Goal: Information Seeking & Learning: Check status

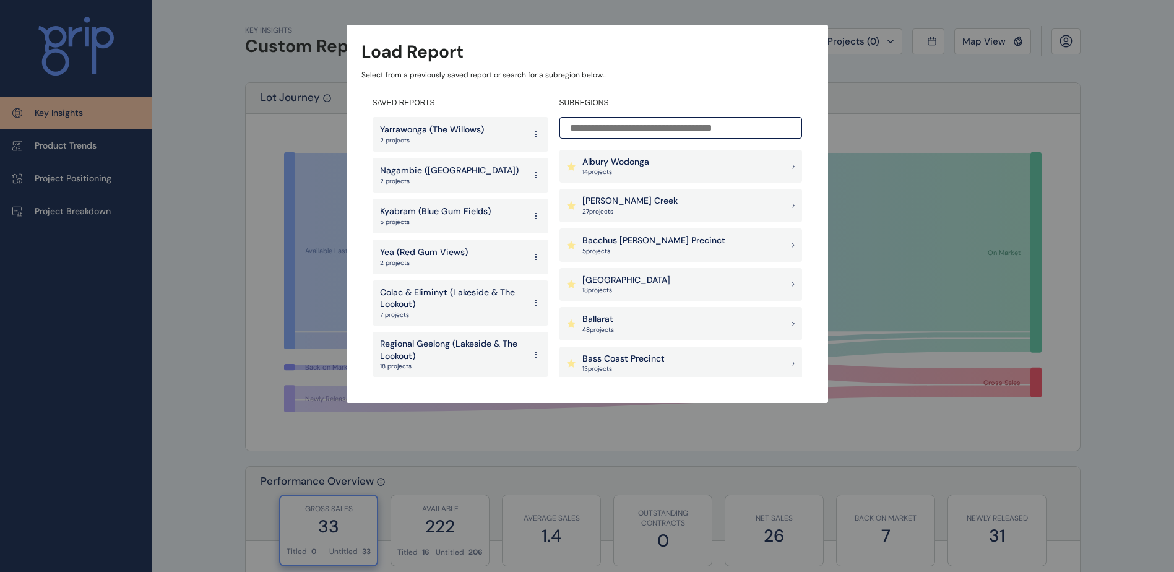
click at [619, 131] on input at bounding box center [680, 128] width 242 height 22
click at [615, 186] on div "Albury Wodonga 14 project s [PERSON_NAME] Creek 27 project s [GEOGRAPHIC_DATA][…" at bounding box center [680, 263] width 242 height 227
click at [640, 169] on p "14 project s" at bounding box center [615, 172] width 67 height 9
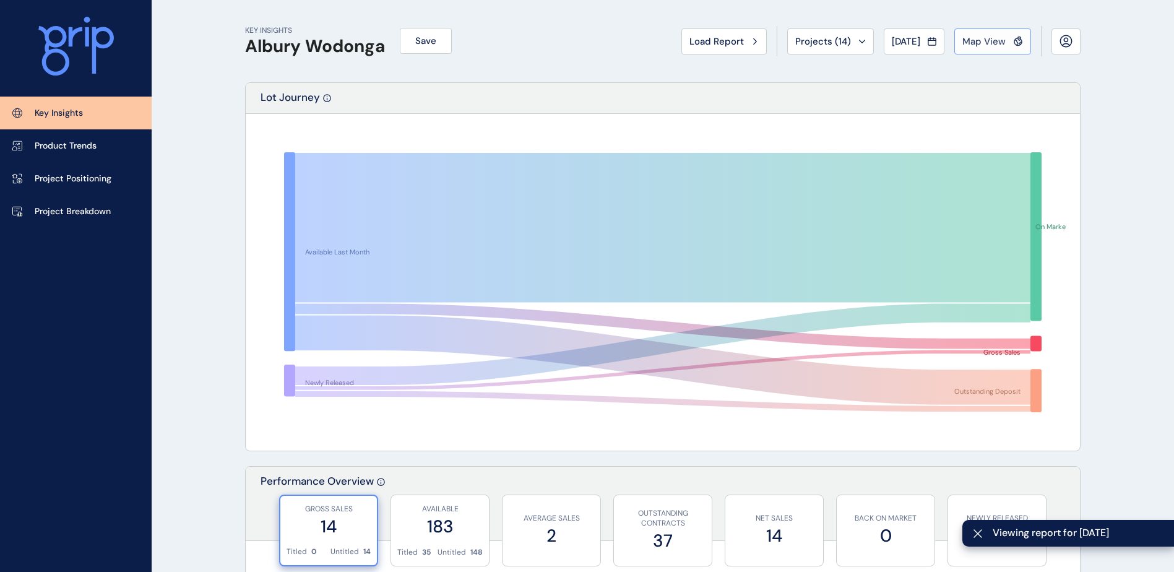
click at [984, 40] on span "Map View" at bounding box center [983, 41] width 43 height 12
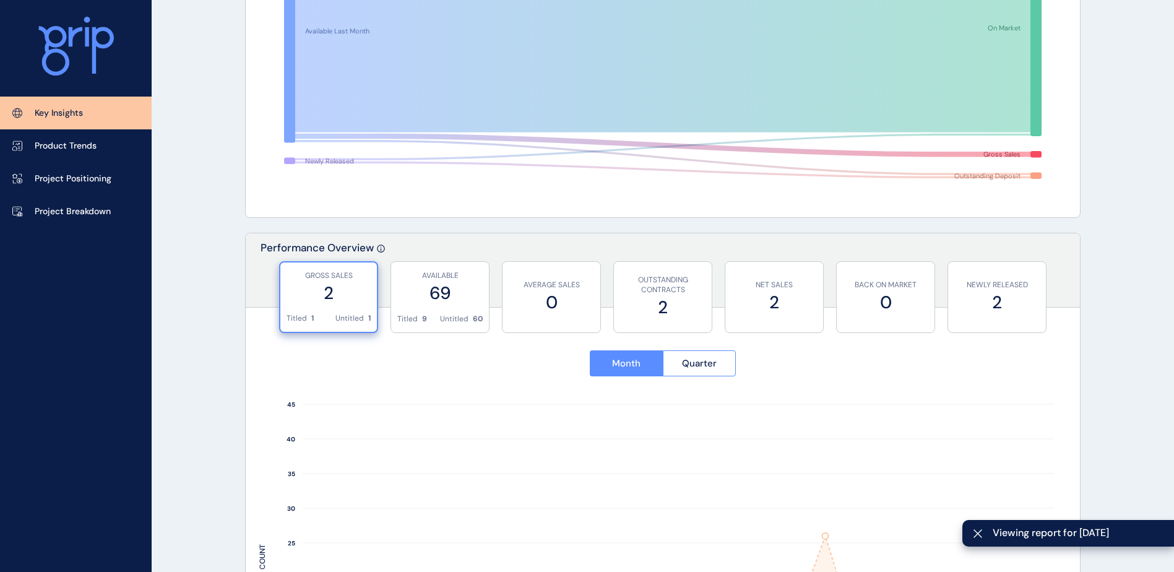
scroll to position [309, 0]
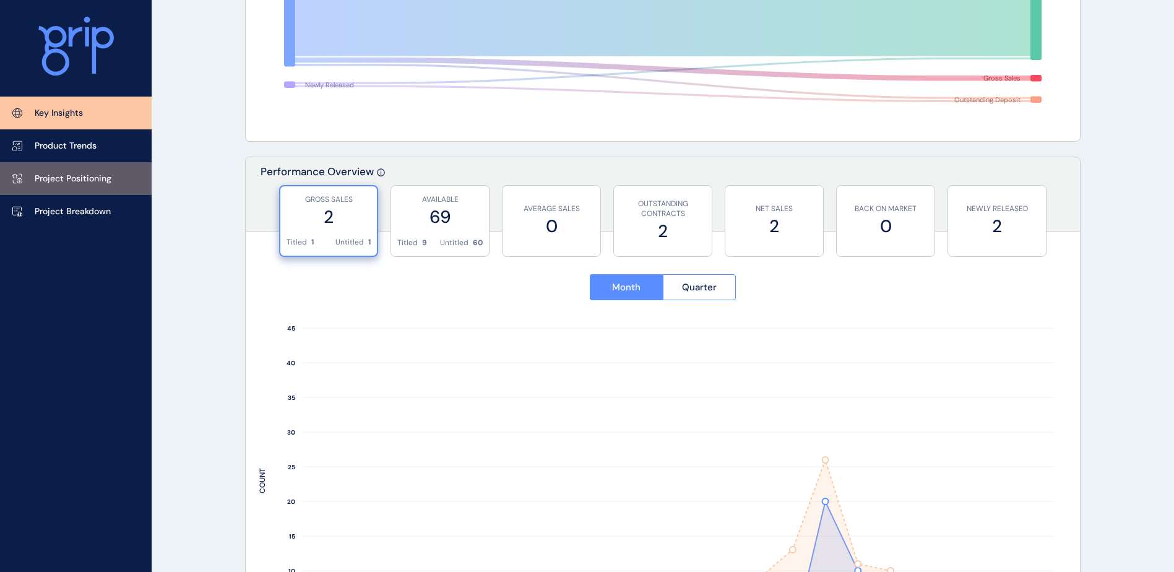
click at [98, 174] on p "Project Positioning" at bounding box center [73, 179] width 77 height 12
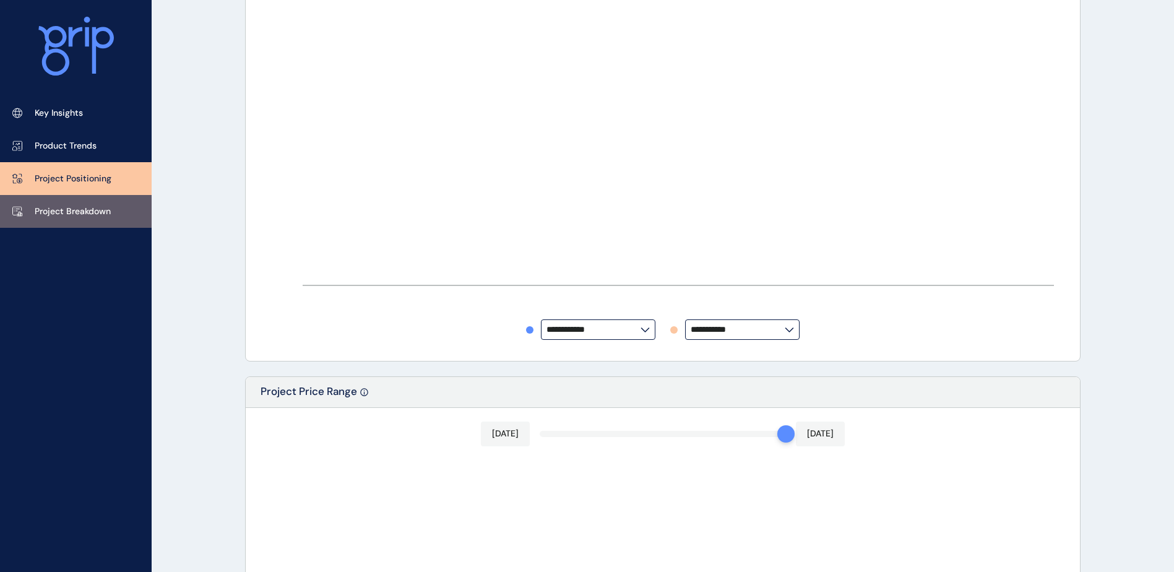
type input "**********"
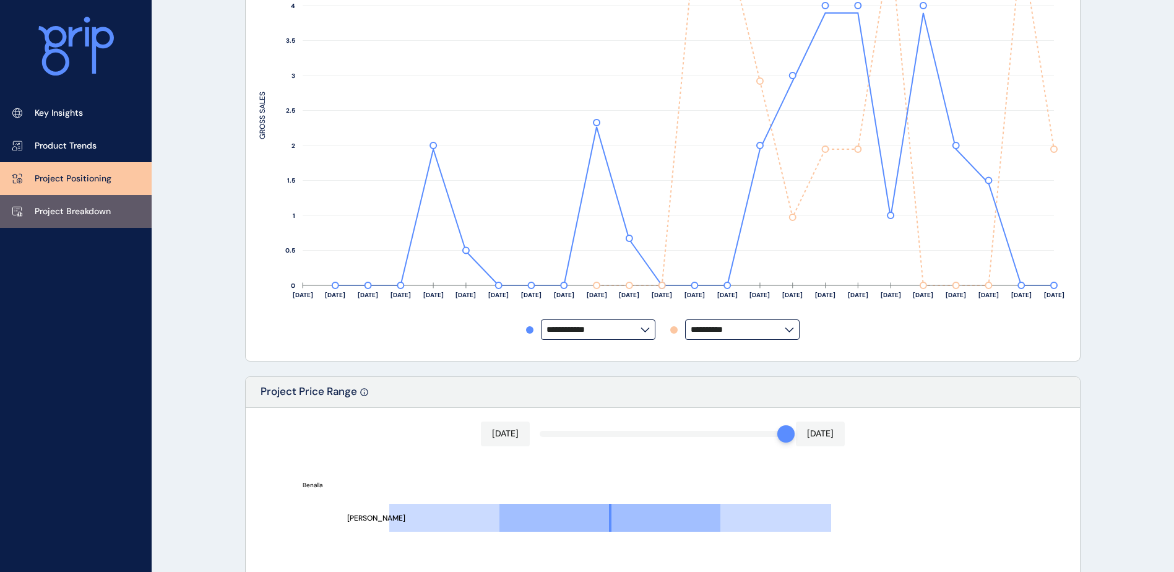
click at [116, 215] on link "Project Breakdown" at bounding box center [76, 211] width 152 height 33
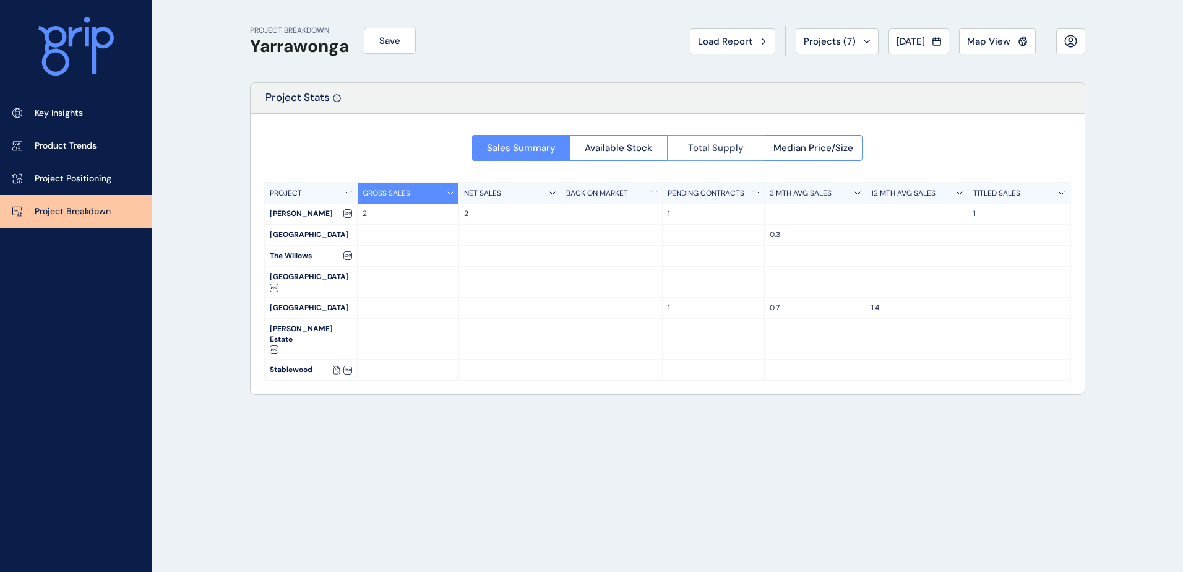
click at [710, 154] on button "Total Supply" at bounding box center [716, 148] width 98 height 26
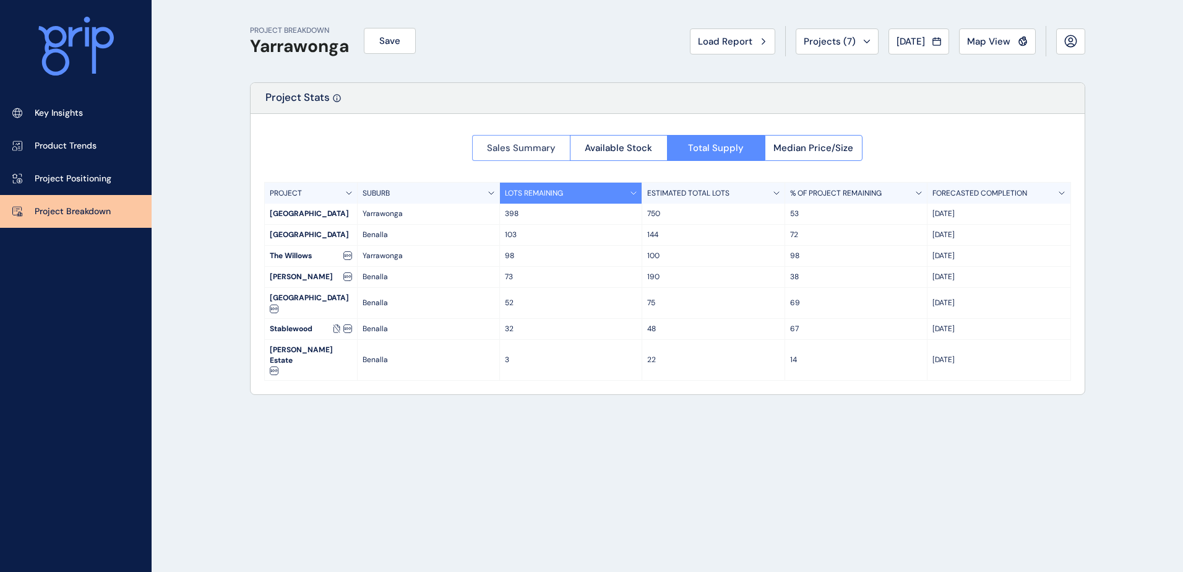
click at [533, 145] on span "Sales Summary" at bounding box center [521, 148] width 69 height 12
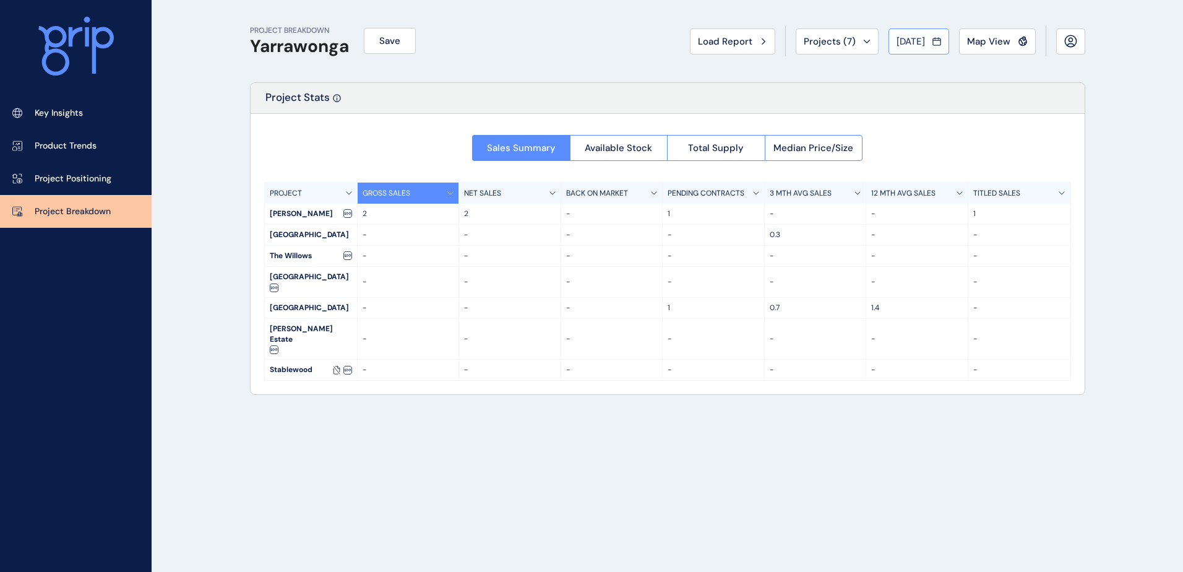
click at [918, 33] on button "[DATE]" at bounding box center [918, 41] width 61 height 26
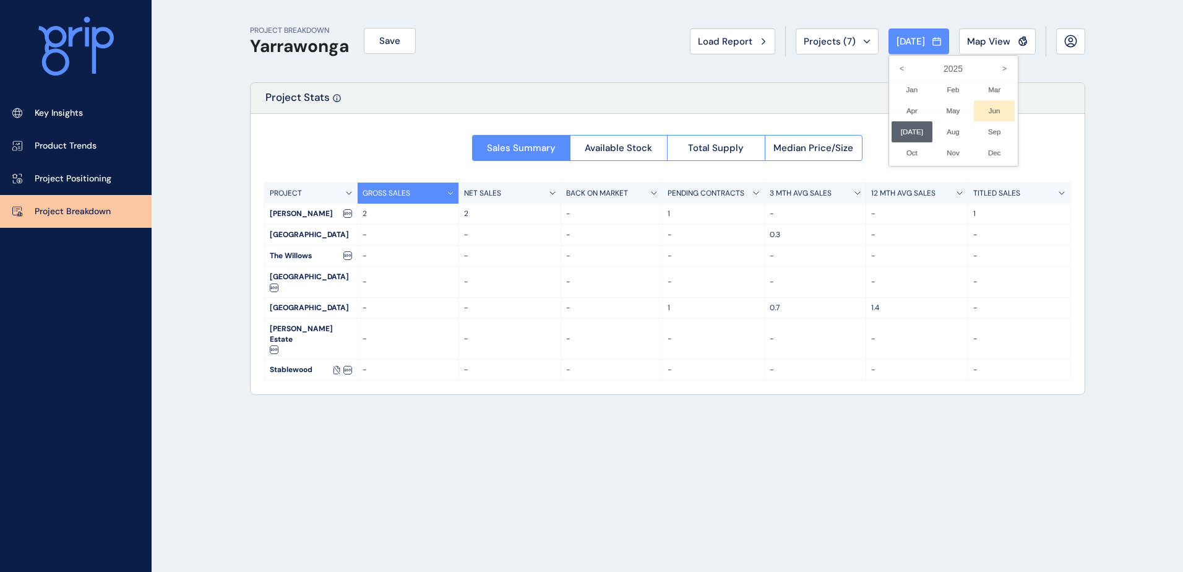
click at [992, 110] on li "Jun No report is available for this period. New months are usually published 5 …" at bounding box center [994, 110] width 41 height 21
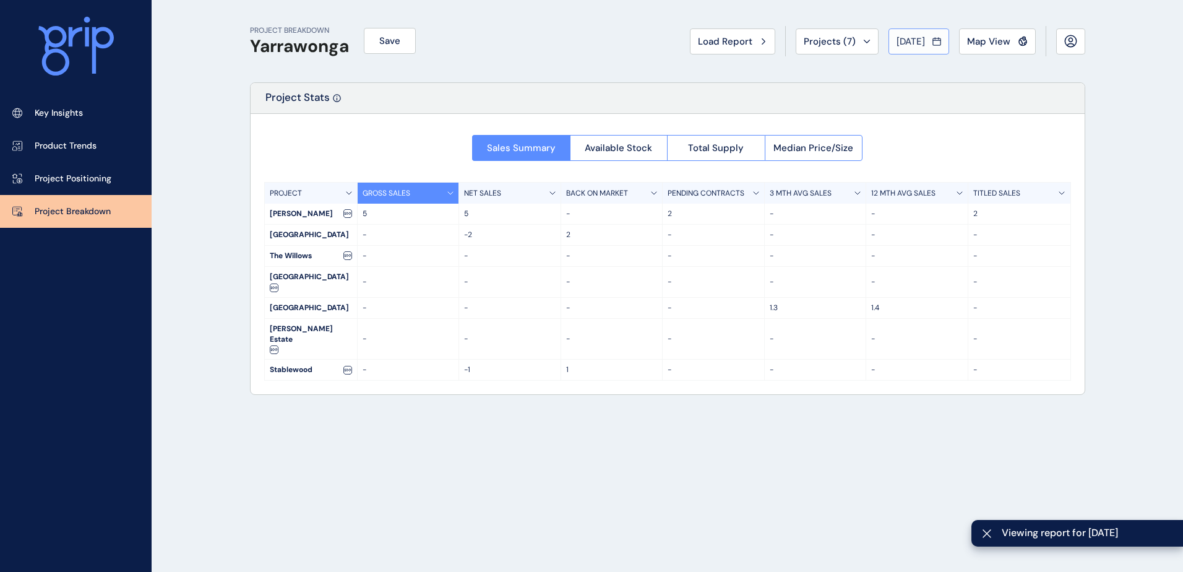
click at [922, 48] on button "[DATE]" at bounding box center [918, 41] width 61 height 26
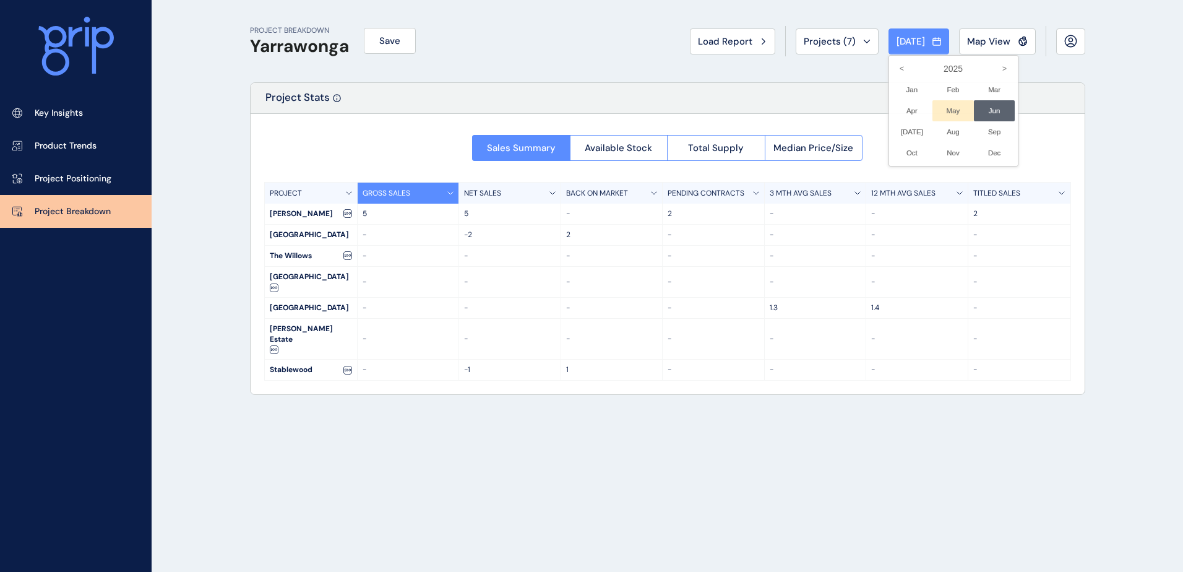
click at [936, 108] on li "May No report is available for this period. New months are usually published 5 …" at bounding box center [952, 110] width 41 height 21
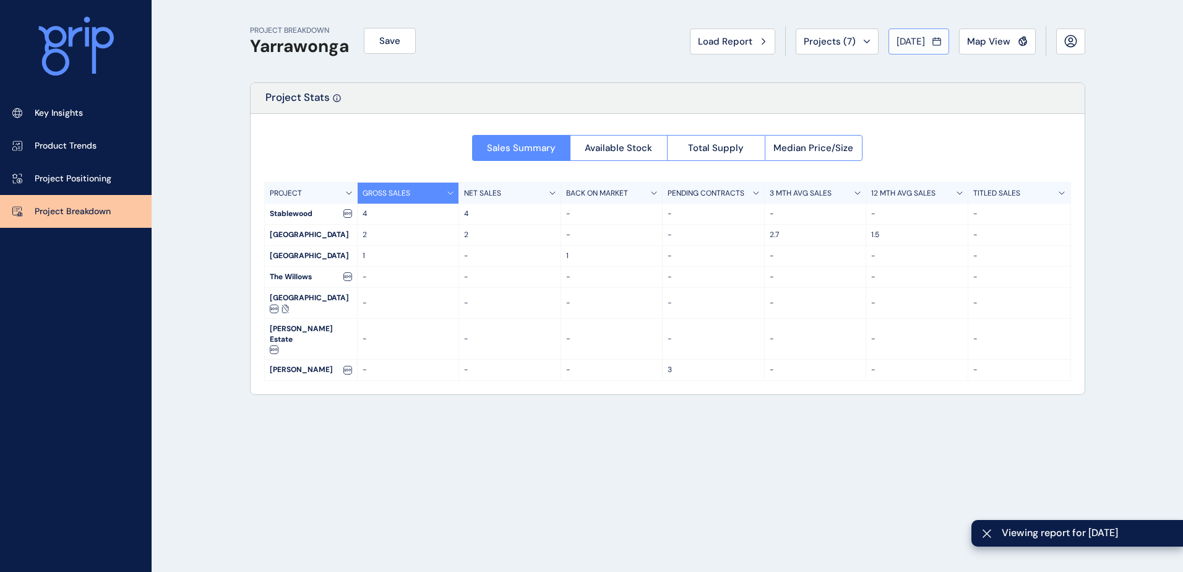
click at [909, 51] on button "[DATE]" at bounding box center [918, 41] width 61 height 26
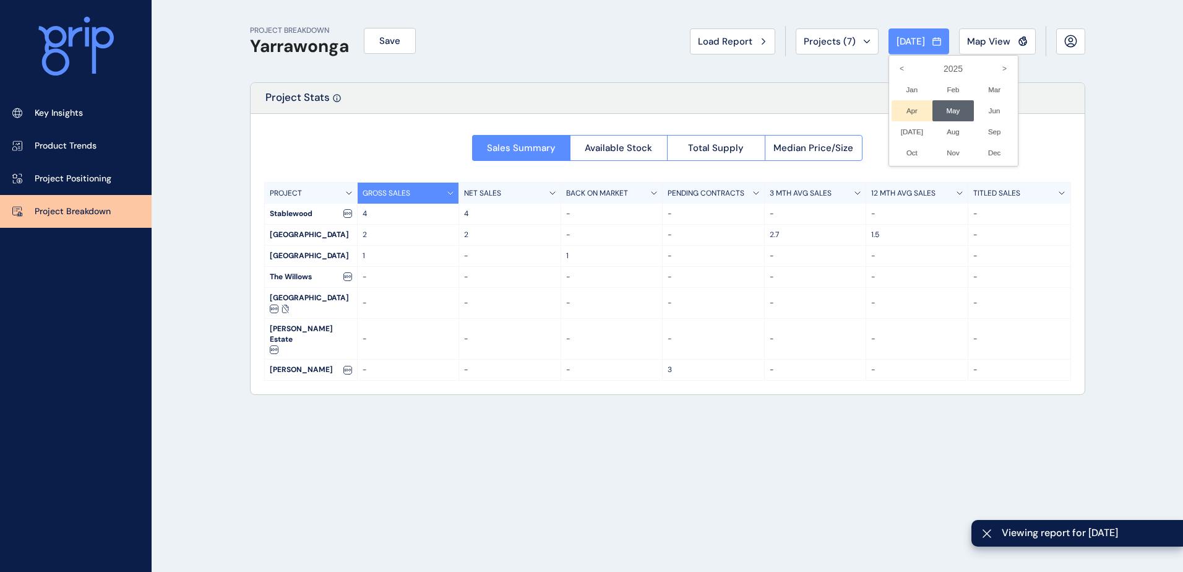
click at [906, 112] on li "Apr No report is available for this period. New months are usually published 5 …" at bounding box center [911, 110] width 41 height 21
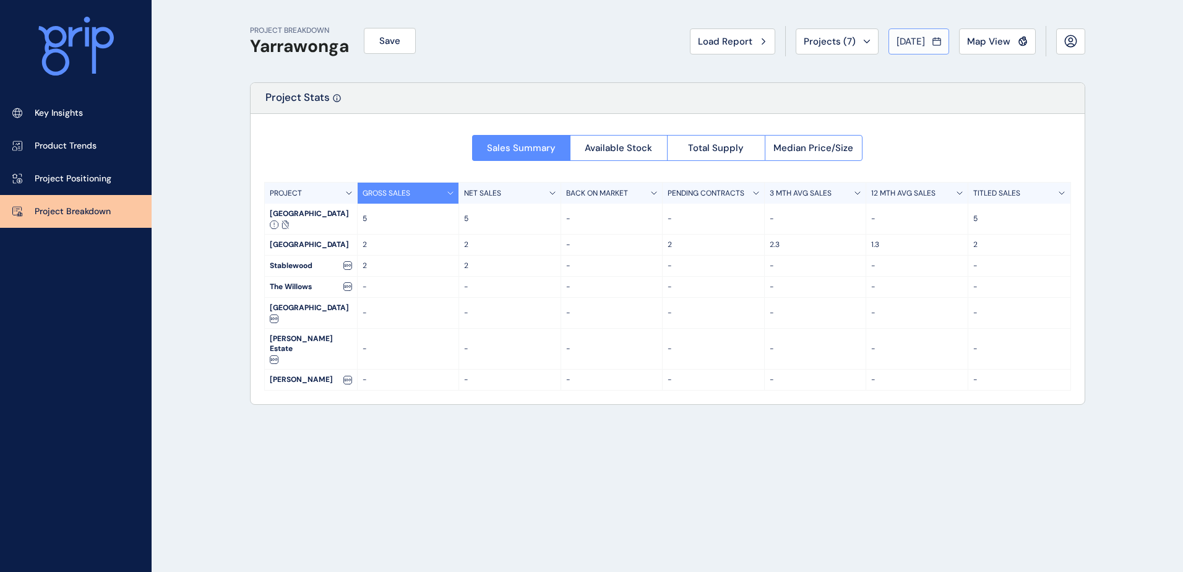
click at [901, 45] on span "[DATE]" at bounding box center [910, 41] width 28 height 12
click at [985, 88] on li "Mar No report is available for this period. New months are usually published 5 …" at bounding box center [994, 89] width 41 height 21
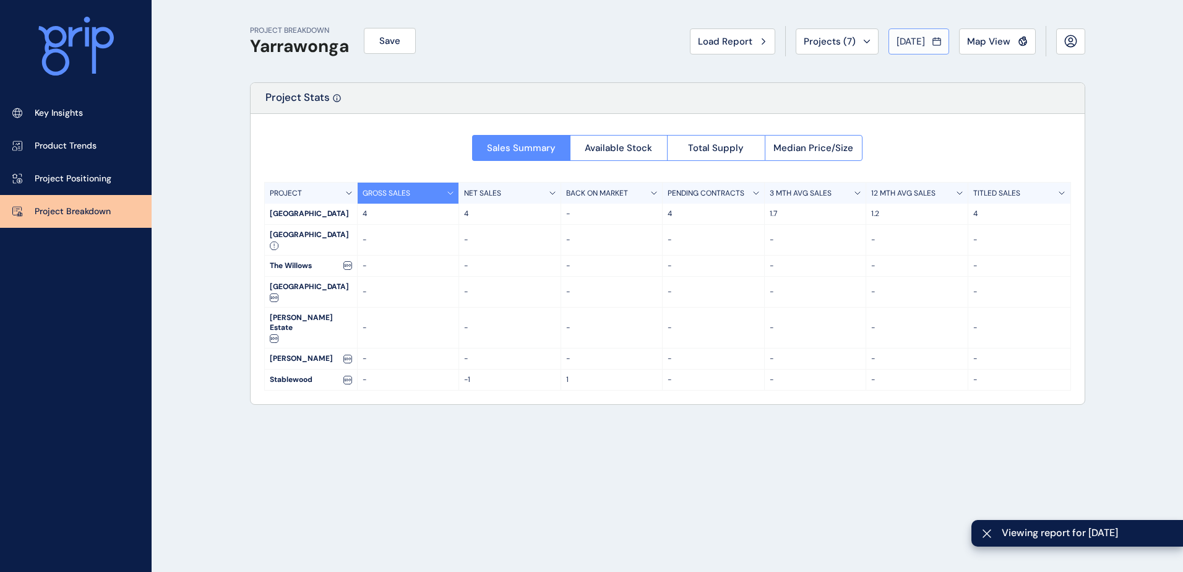
click at [927, 45] on div "[DATE]" at bounding box center [918, 41] width 45 height 12
click at [948, 92] on li "Feb No report is available for this period. New months are usually published 5 …" at bounding box center [952, 89] width 41 height 21
click at [904, 51] on button "[DATE]" at bounding box center [918, 41] width 61 height 26
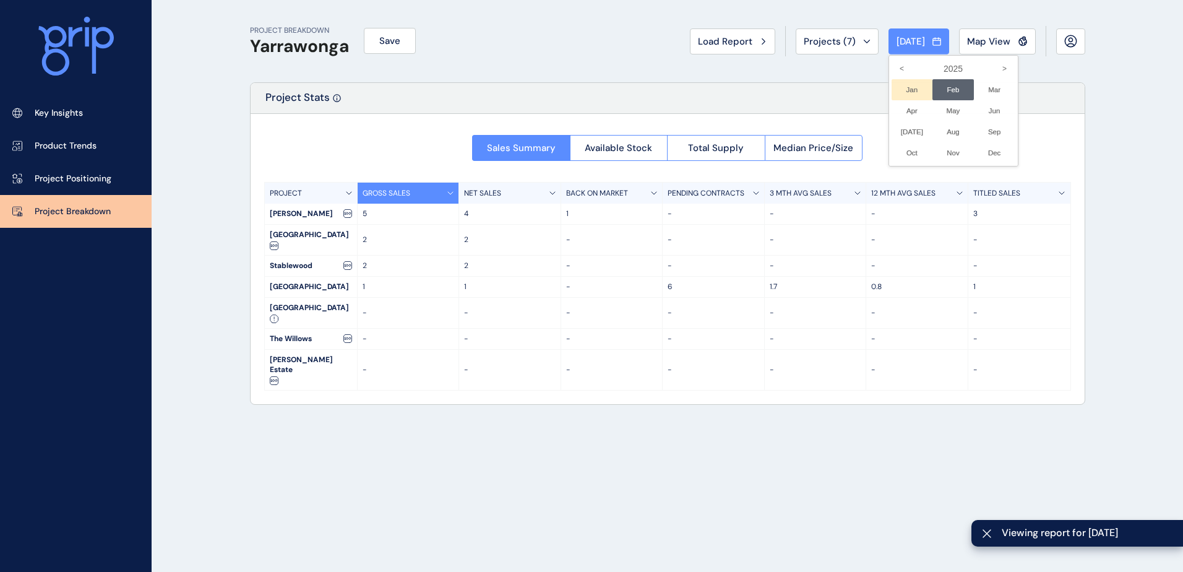
click at [906, 87] on li "Jan No report is available for this period. New months are usually published 5 …" at bounding box center [911, 89] width 41 height 21
